Goal: Task Accomplishment & Management: Manage account settings

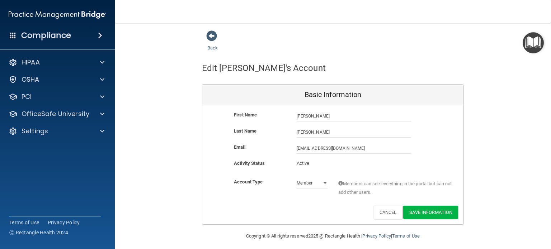
select select "practice_member"
click at [41, 117] on p "OfficeSafe University" at bounding box center [56, 114] width 68 height 9
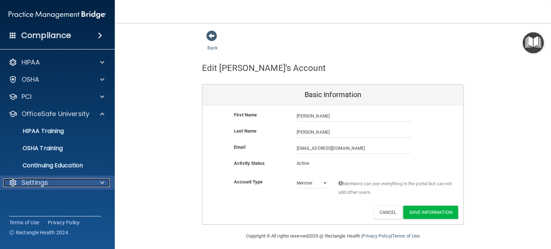
click at [20, 182] on div "Settings" at bounding box center [47, 183] width 89 height 9
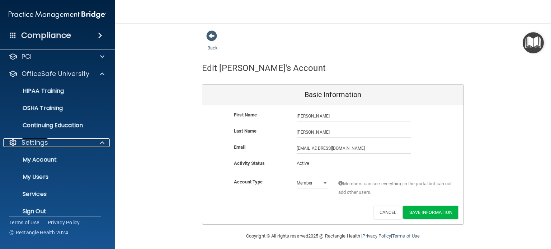
scroll to position [48, 0]
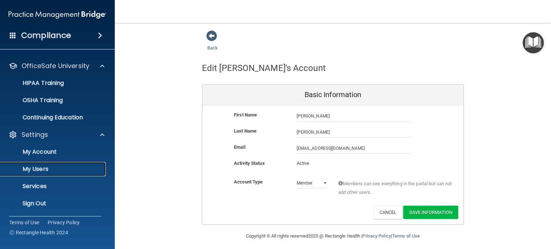
click at [43, 169] on p "My Users" at bounding box center [54, 169] width 98 height 7
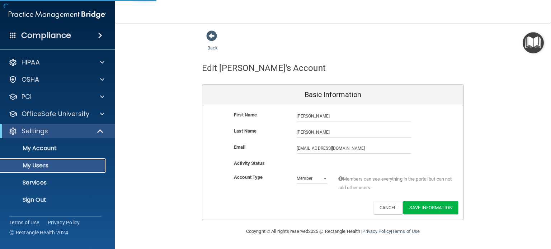
select select "20"
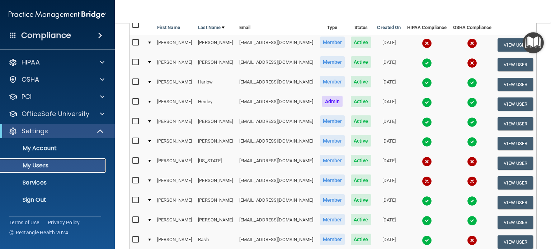
scroll to position [85, 0]
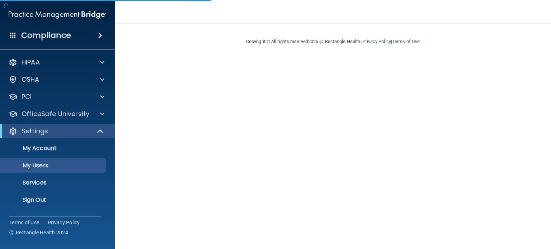
select select "20"
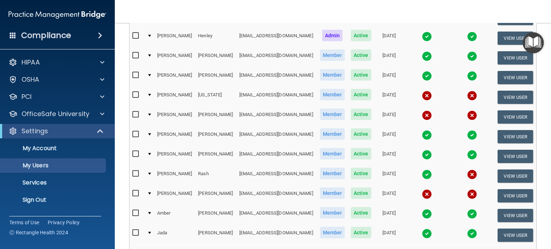
scroll to position [150, 0]
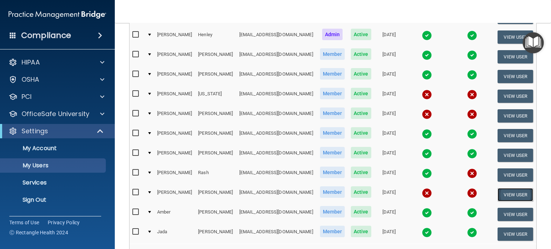
click at [503, 191] on button "View User" at bounding box center [516, 194] width 36 height 13
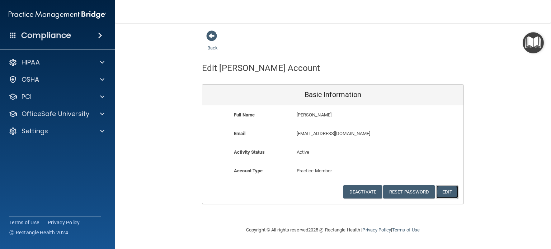
click at [452, 191] on button "Edit" at bounding box center [447, 192] width 22 height 13
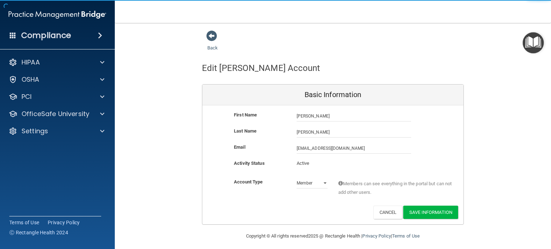
scroll to position [4, 0]
